Goal: Navigation & Orientation: Find specific page/section

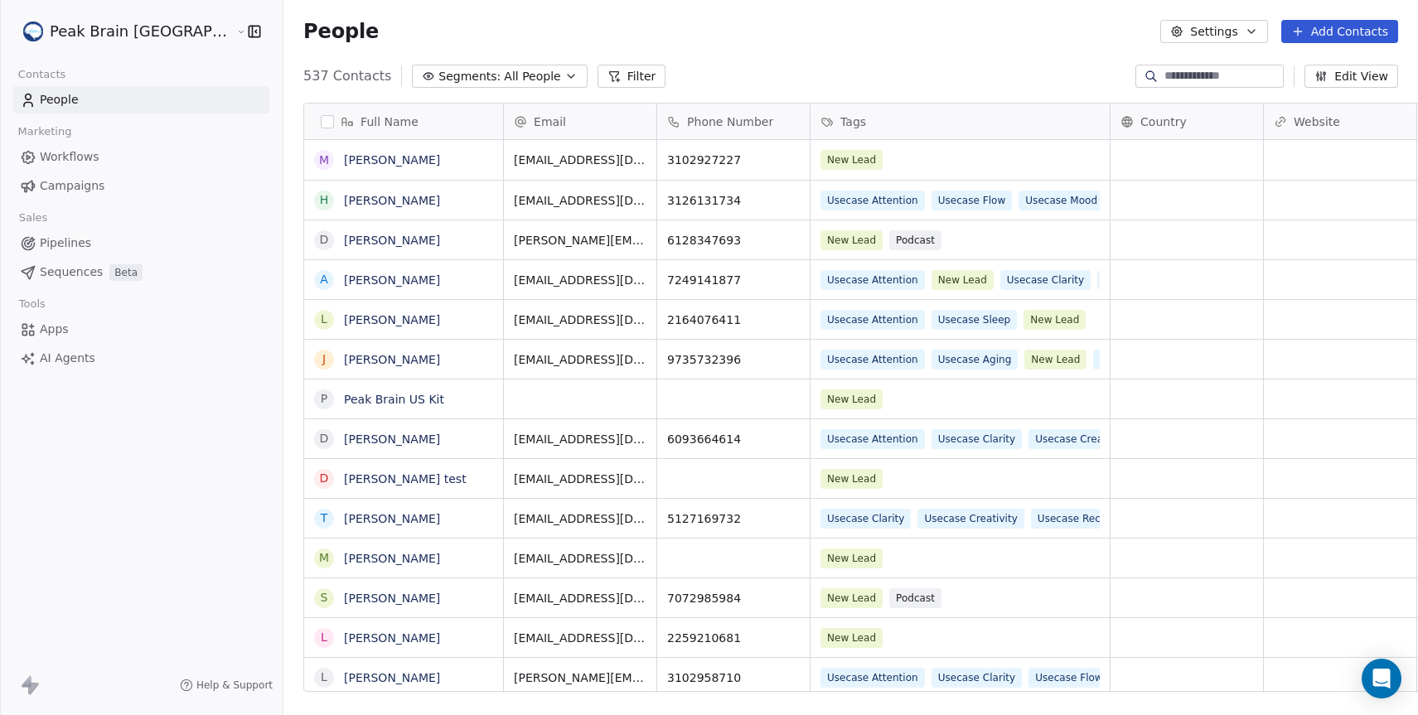
scroll to position [618, 1182]
click at [157, 157] on link "Workflows" at bounding box center [141, 156] width 256 height 27
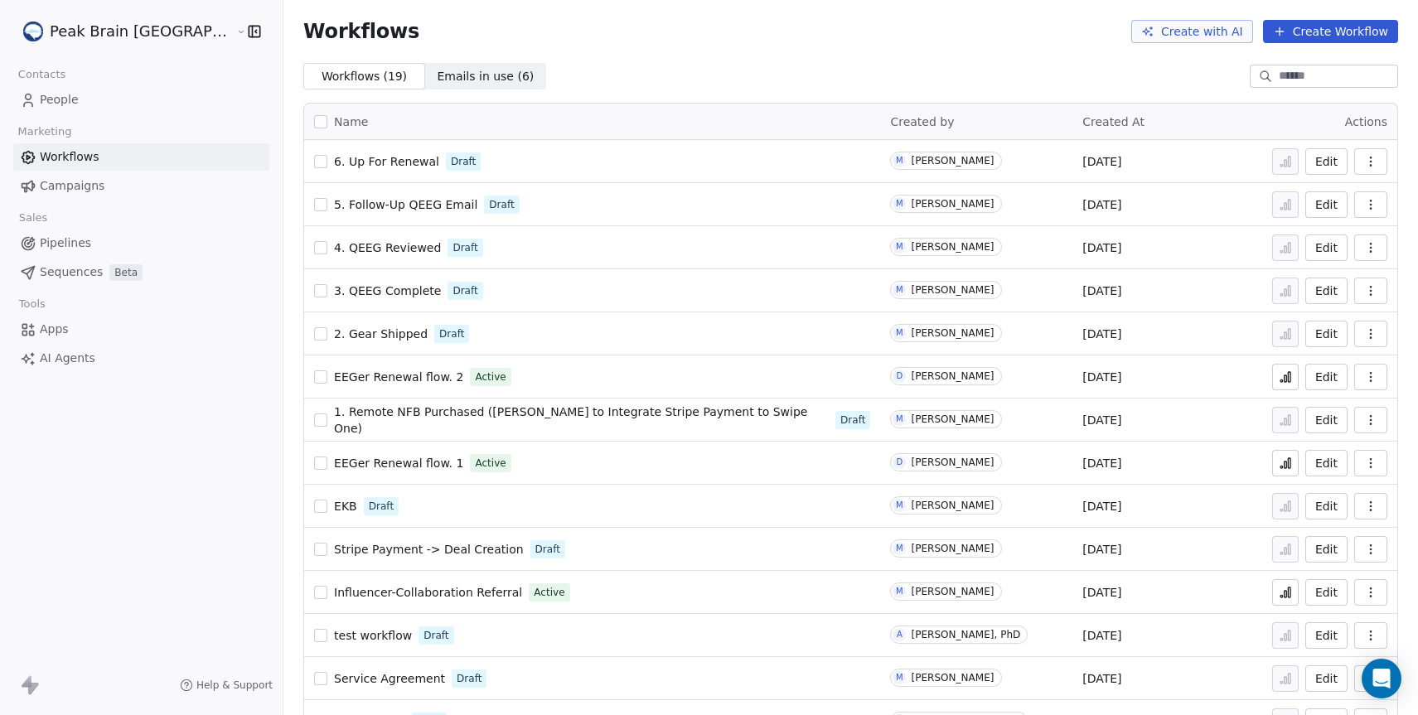
click at [117, 244] on link "Pipelines" at bounding box center [141, 243] width 256 height 27
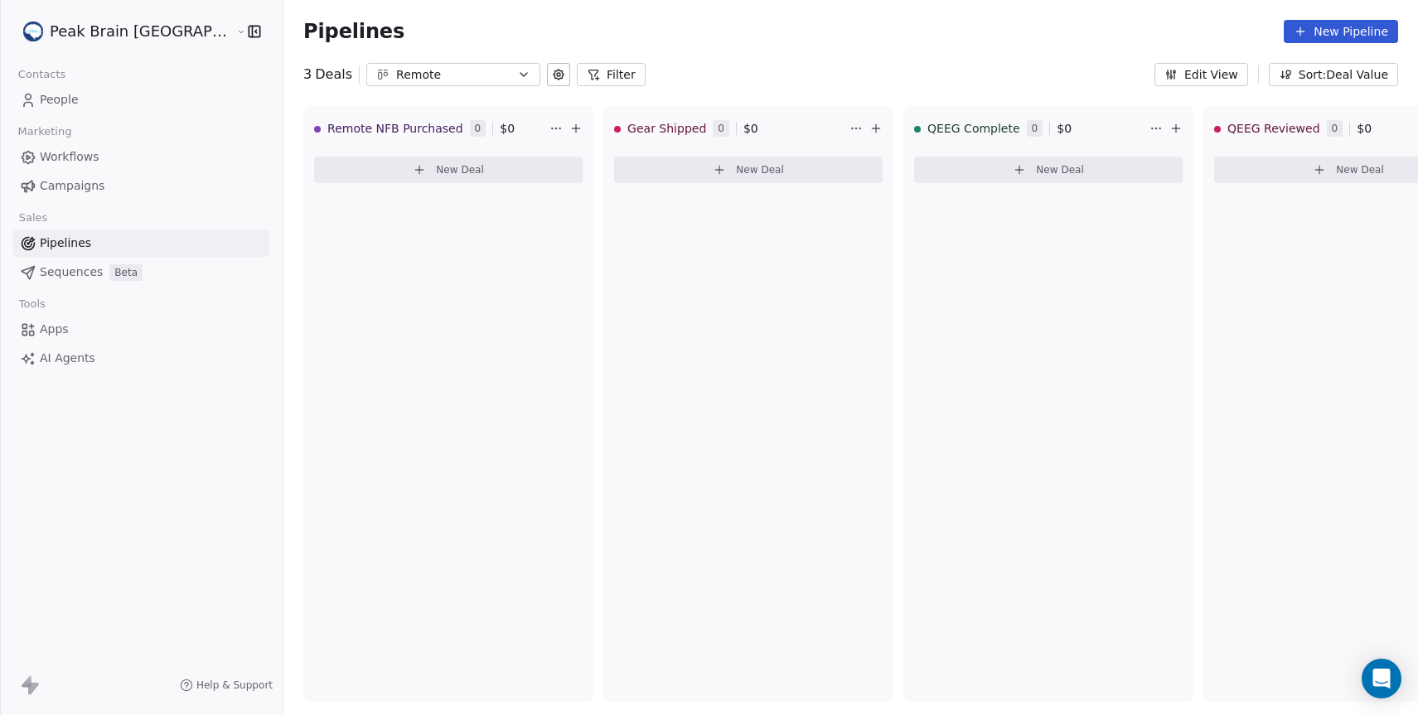
click at [421, 63] on button "Remote" at bounding box center [453, 74] width 174 height 23
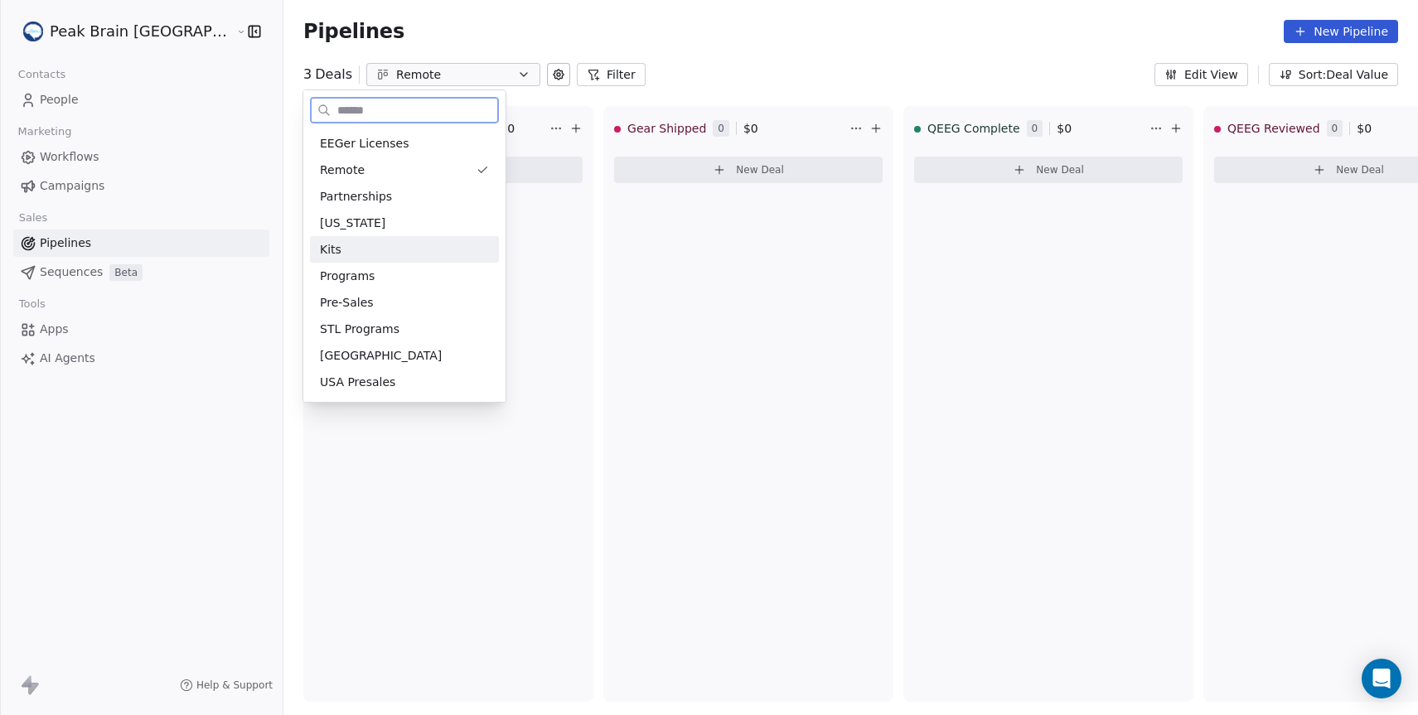
click at [416, 241] on div "Kits" at bounding box center [404, 249] width 169 height 17
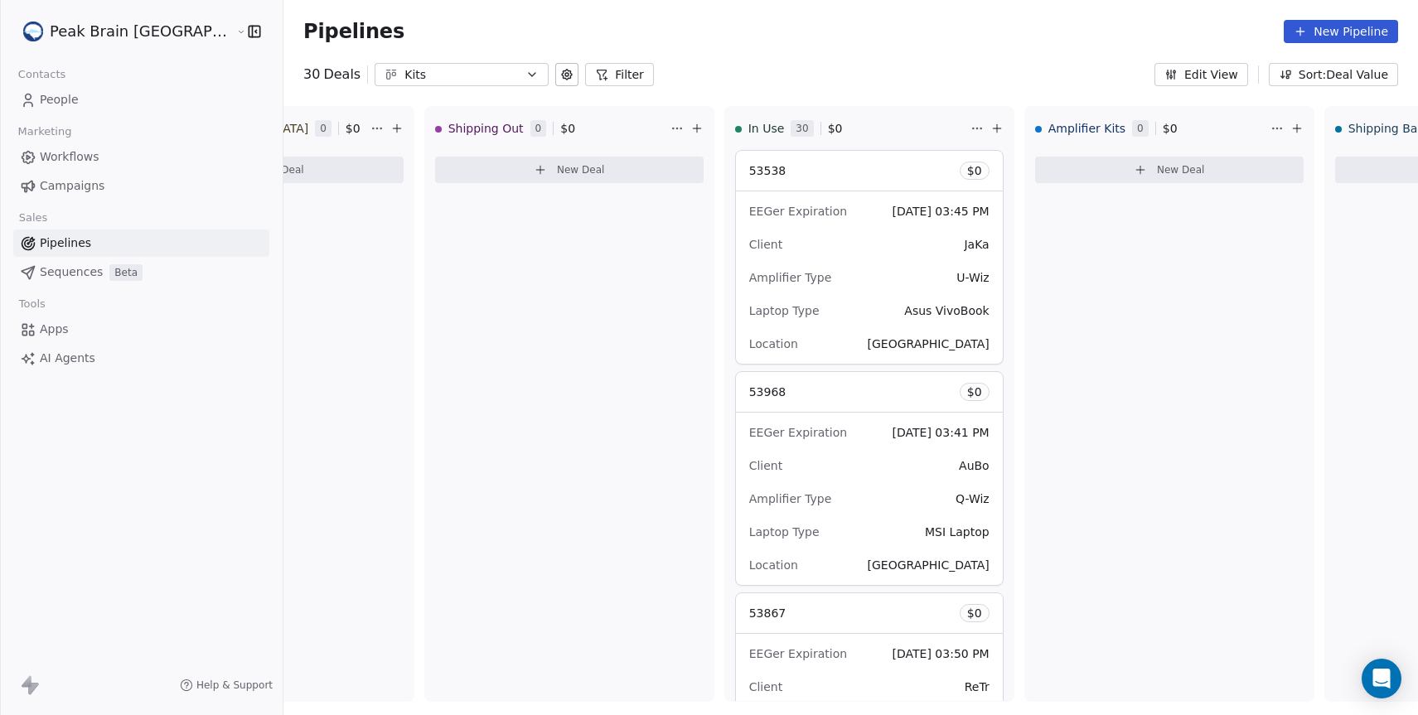
click at [834, 68] on div "30 Deals Kits Filter Edit View Sort: Deal Value" at bounding box center [850, 74] width 1135 height 23
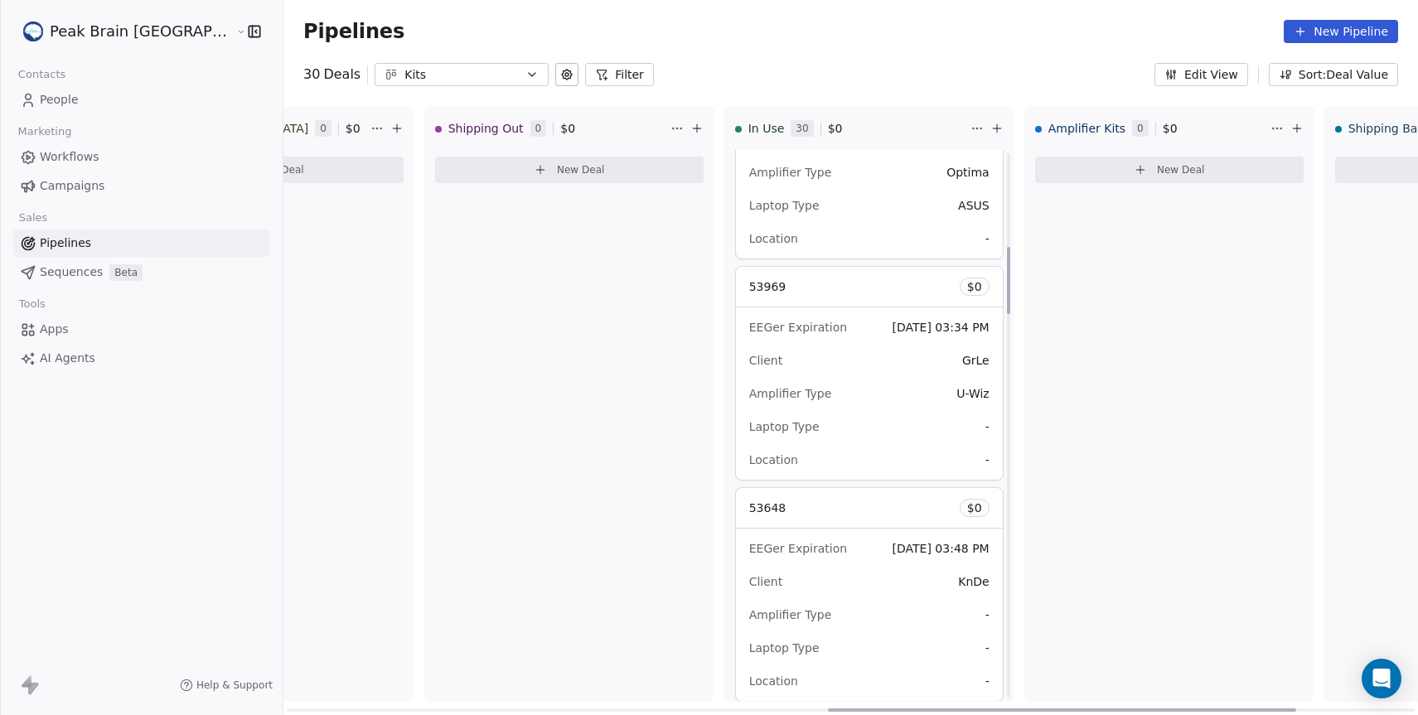
scroll to position [835, 0]
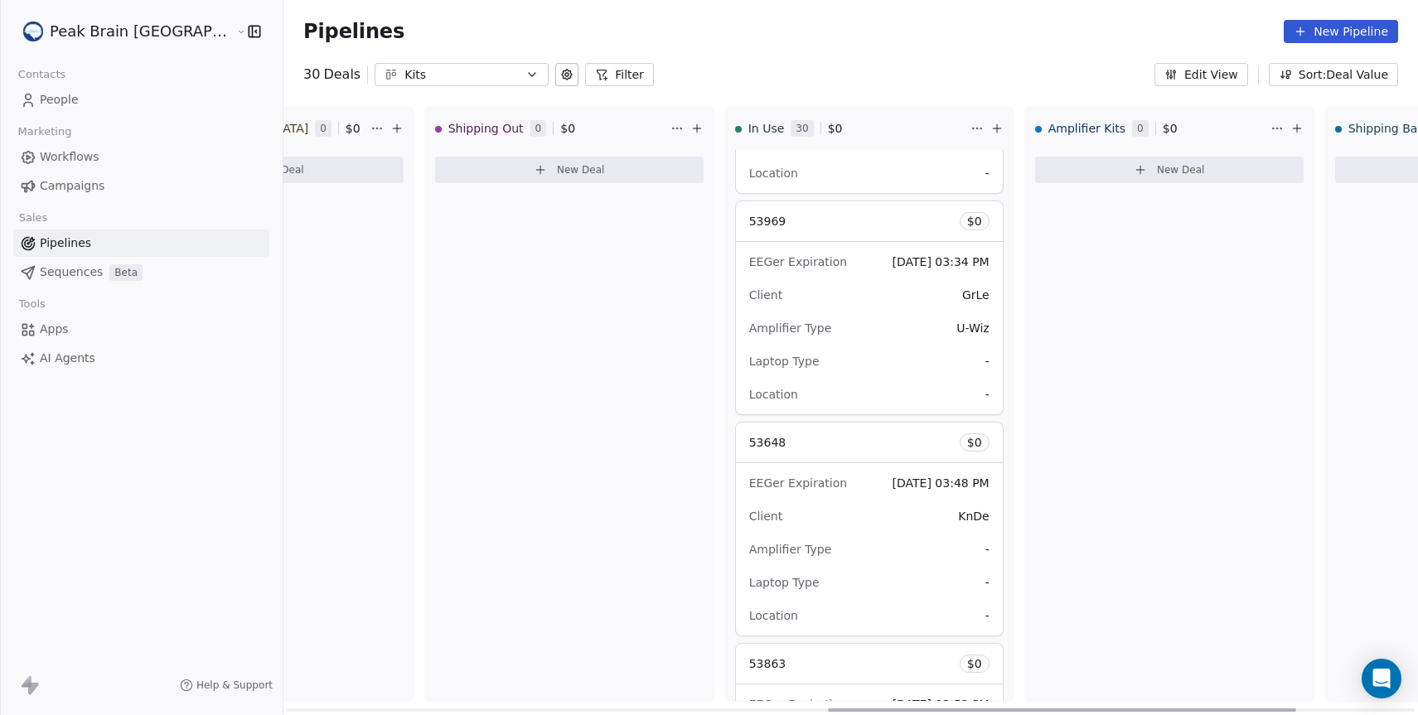
click at [947, 295] on div "53538 $ 0 EEGer Expiration [DATE] 03:45 PM Client JaKa Amplifier Type U-Wiz Lap…" at bounding box center [869, 425] width 288 height 551
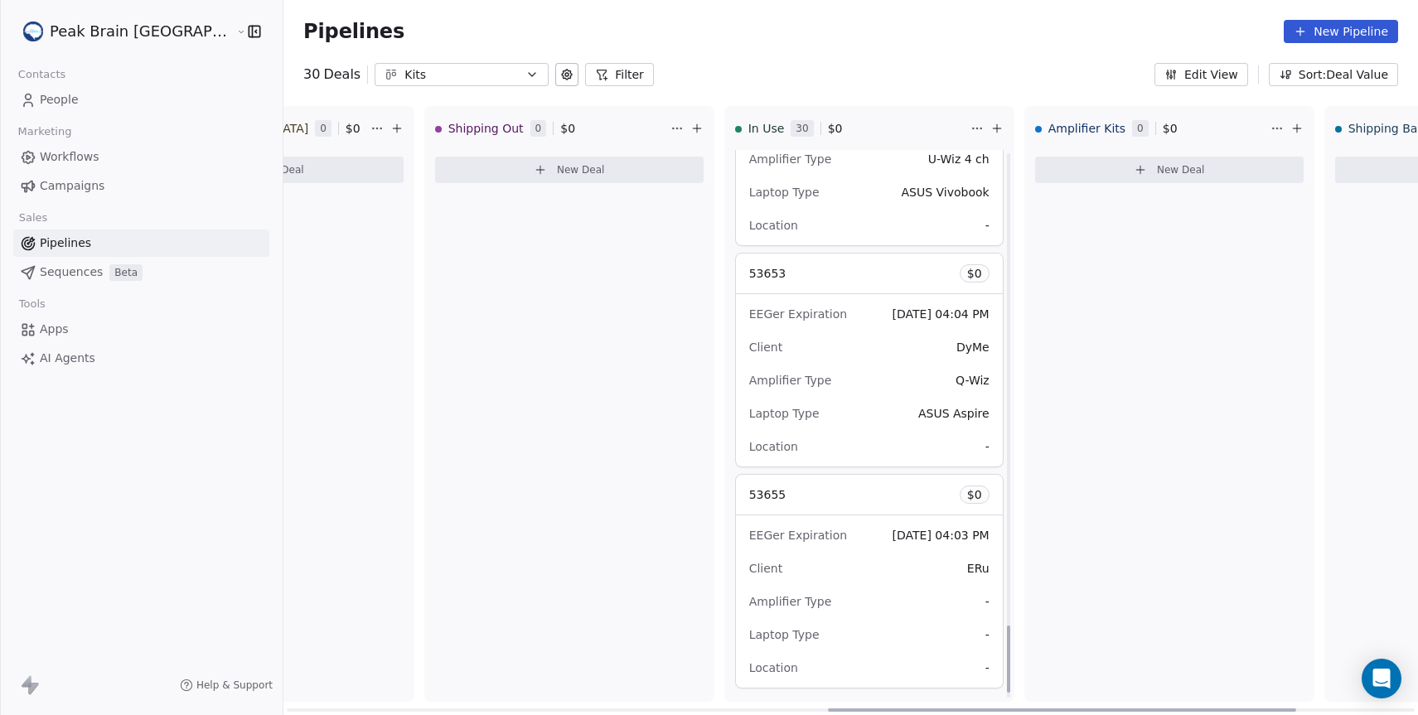
scroll to position [3921, 0]
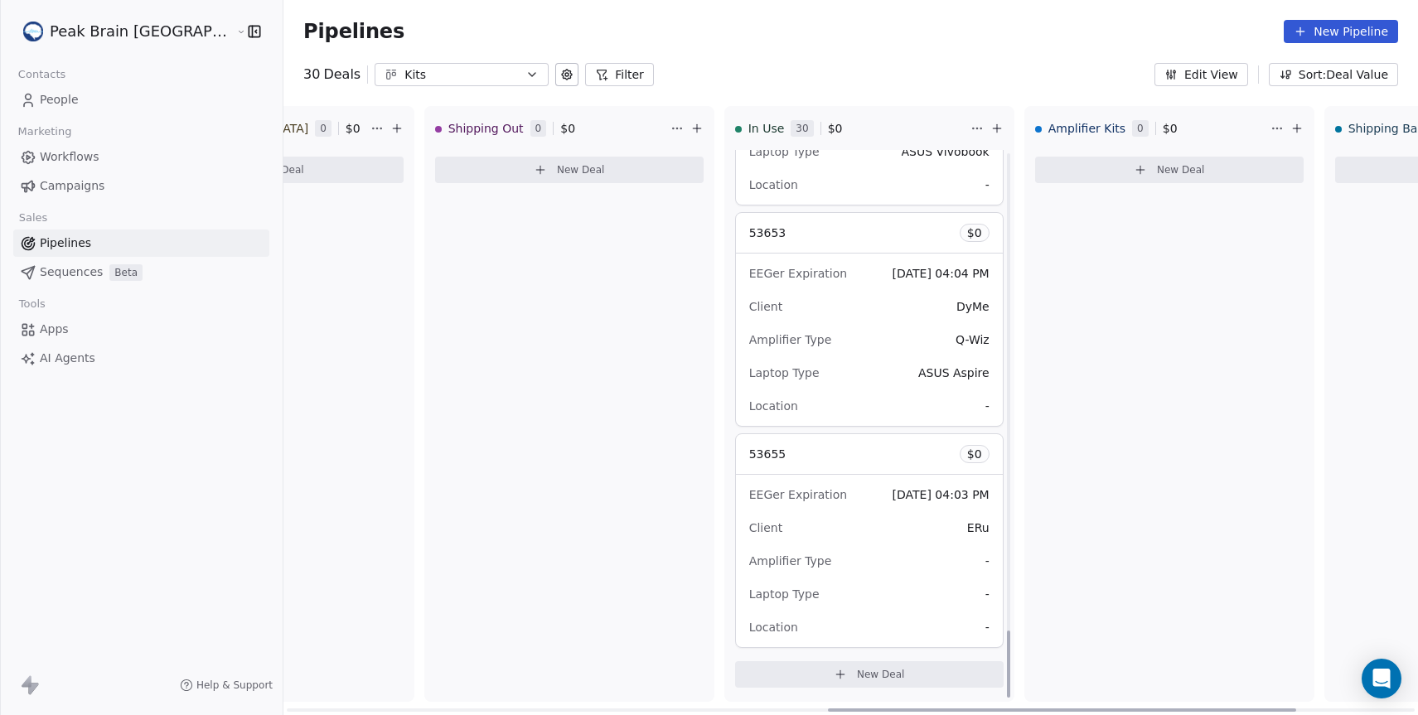
drag, startPoint x: 949, startPoint y: 308, endPoint x: 960, endPoint y: 684, distance: 376.5
click at [1007, 685] on div at bounding box center [1008, 664] width 3 height 67
click at [873, 33] on div "Pipelines New Pipeline" at bounding box center [850, 31] width 1095 height 23
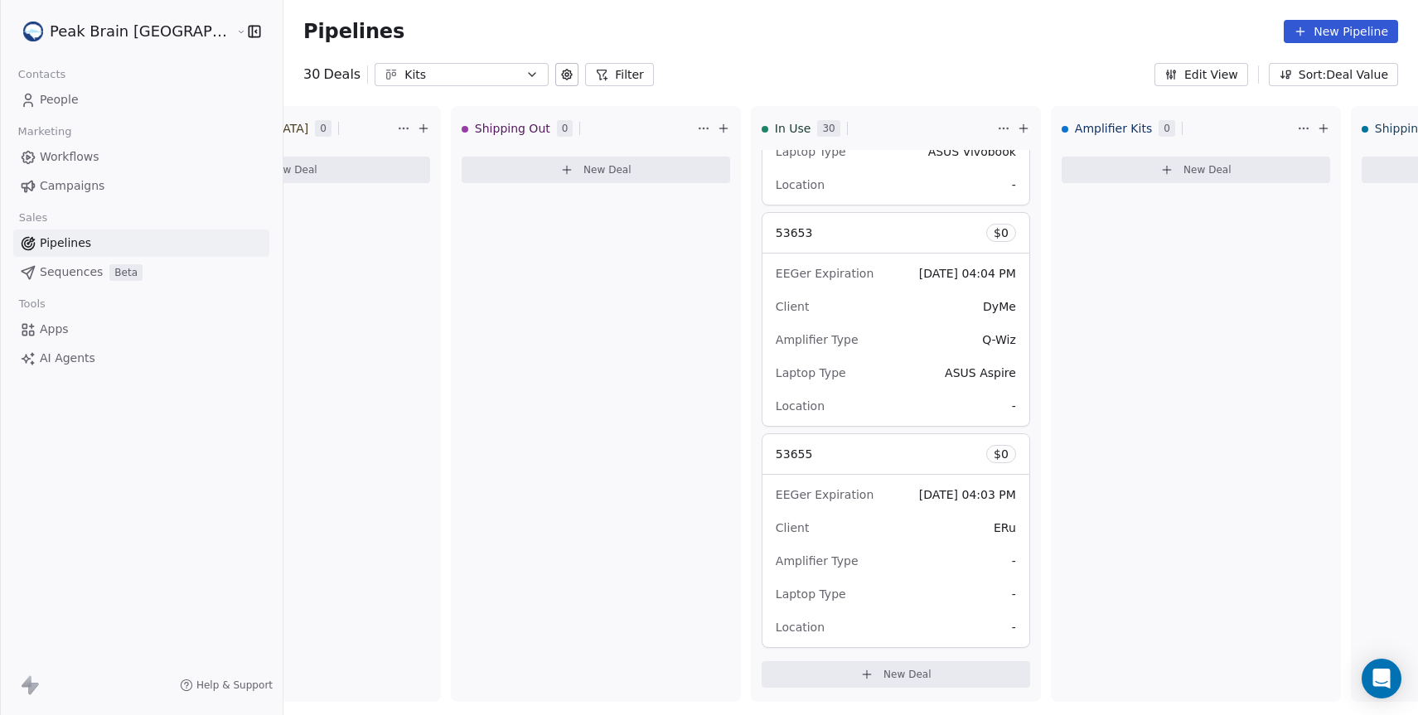
click at [724, 74] on div "30 Deals Kits Filter Edit View Sort: Deal Value" at bounding box center [850, 74] width 1135 height 23
